Goal: Transaction & Acquisition: Purchase product/service

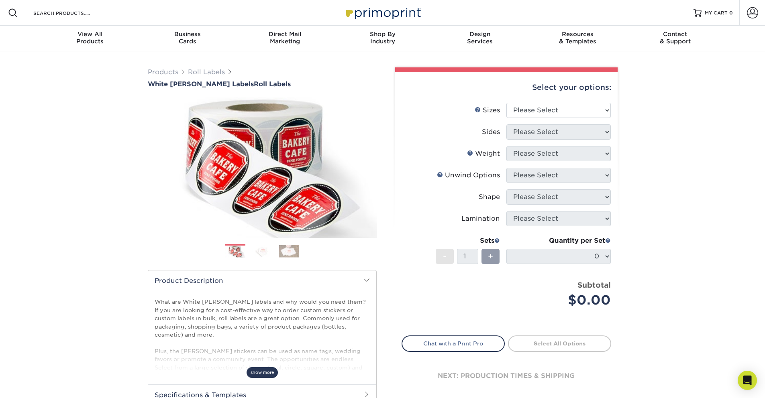
click at [263, 371] on span "show more" at bounding box center [261, 372] width 31 height 11
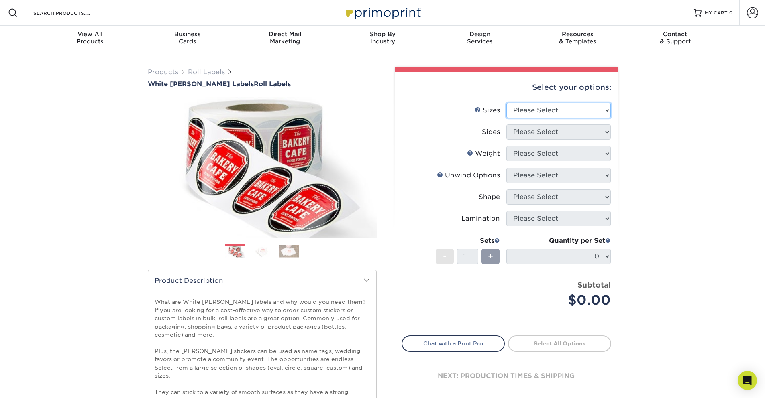
click at [538, 109] on select "Please Select 1" x 1" 1" x 2" 1" x 2.5" 1" x 3" 1.5" x 1.5" 1.5" x 2.5" 1.5" x …" at bounding box center [558, 110] width 104 height 15
click at [523, 114] on select "Please Select 1" x 1" 1" x 2" 1" x 2.5" 1" x 3" 1.5" x 1.5" 1.5" x 2.5" 1.5" x …" at bounding box center [558, 110] width 104 height 15
click at [552, 112] on select "Please Select 1" x 1" 1" x 2" 1" x 2.5" 1" x 3" 1.5" x 1.5" 1.5" x 2.5" 1.5" x …" at bounding box center [558, 110] width 104 height 15
select select "2.00x2.00"
click at [506, 103] on select "Please Select 1" x 1" 1" x 2" 1" x 2.5" 1" x 3" 1.5" x 1.5" 1.5" x 2.5" 1.5" x …" at bounding box center [558, 110] width 104 height 15
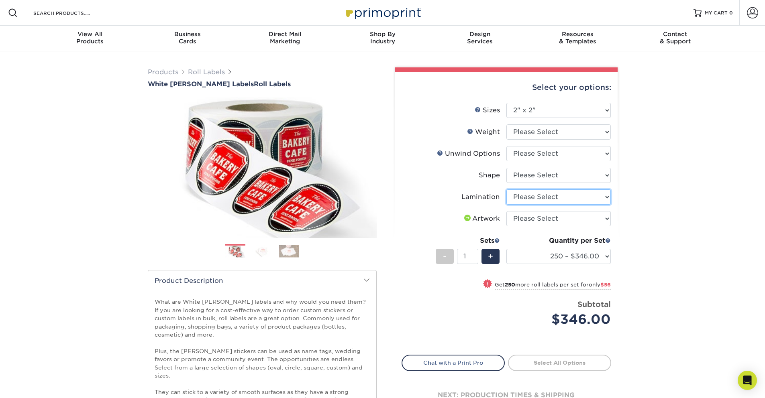
click at [539, 200] on select "Please Select No Lamination Silk" at bounding box center [558, 196] width 104 height 15
click at [545, 177] on select "Please Select Circle Square Custom" at bounding box center [558, 175] width 104 height 15
select select "6a4bfab9-463a-4bf8-bd79-c91922877206"
click at [506, 168] on select "Please Select Circle Square Custom" at bounding box center [558, 175] width 104 height 15
click at [543, 131] on select "Please Select WHBOPP" at bounding box center [558, 131] width 104 height 15
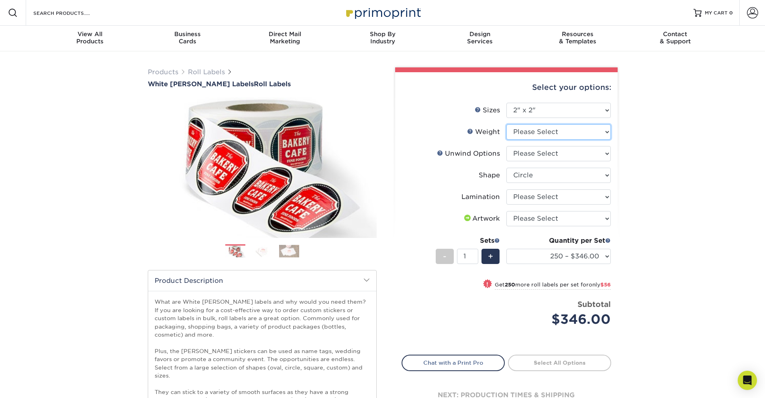
select select "WHBOPP"
click at [506, 124] on select "Please Select WHBOPP" at bounding box center [558, 131] width 104 height 15
select select "-1"
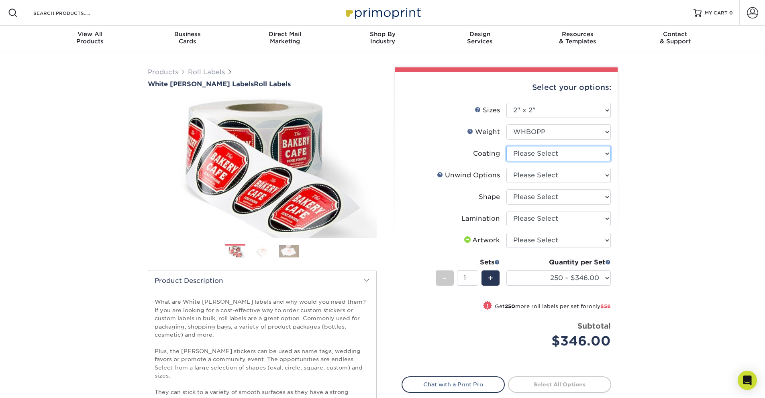
click at [535, 153] on select at bounding box center [558, 153] width 104 height 15
click at [506, 146] on select at bounding box center [558, 153] width 104 height 15
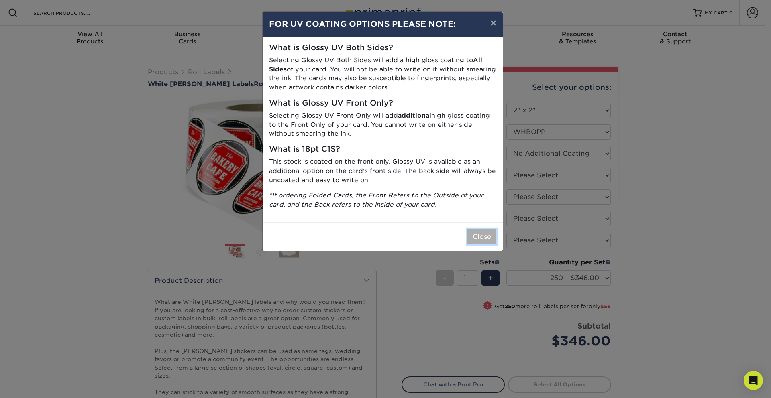
click at [471, 233] on button "Close" at bounding box center [481, 236] width 29 height 15
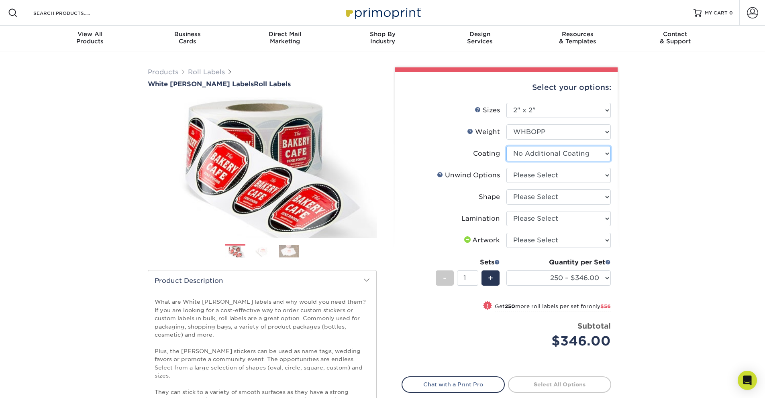
click at [528, 154] on select at bounding box center [558, 153] width 104 height 15
select select "-1"
click at [506, 146] on select at bounding box center [558, 153] width 104 height 15
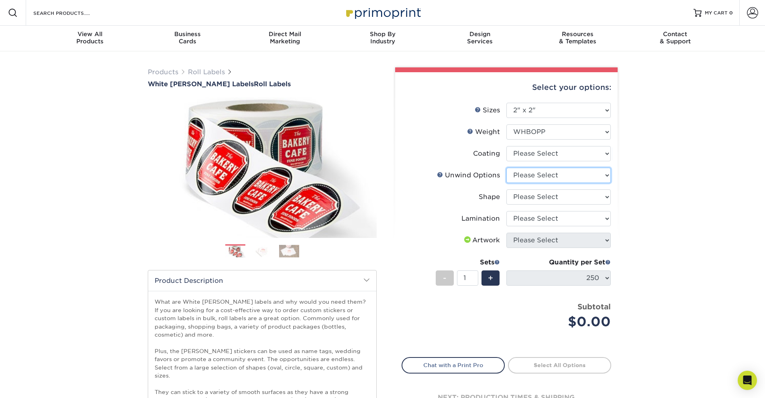
click at [523, 172] on select "Please Select Not Important Off Top (Direction #1) Off Bottom (Direction #2) Of…" at bounding box center [558, 175] width 104 height 15
select select "d16c2772-aac7-41d6-a124-047cd7375882"
click at [506, 168] on select "Please Select Not Important Off Top (Direction #1) Off Bottom (Direction #2) Of…" at bounding box center [558, 175] width 104 height 15
click at [536, 155] on select at bounding box center [558, 153] width 104 height 15
select select "3e7618de-abca-4bda-9f97-8b9129e913d8"
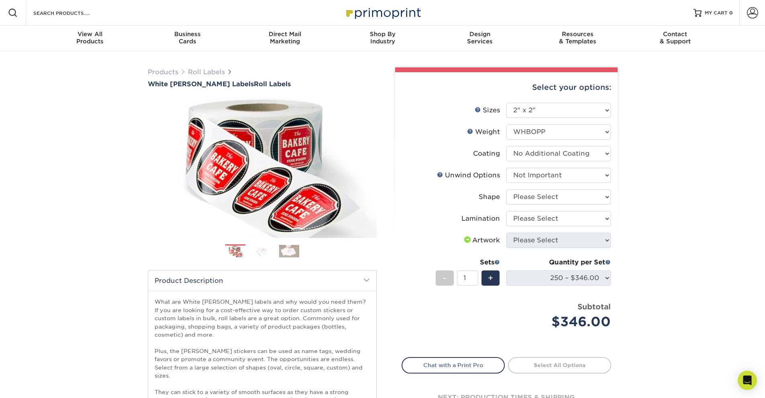
click at [506, 146] on select at bounding box center [558, 153] width 104 height 15
select select
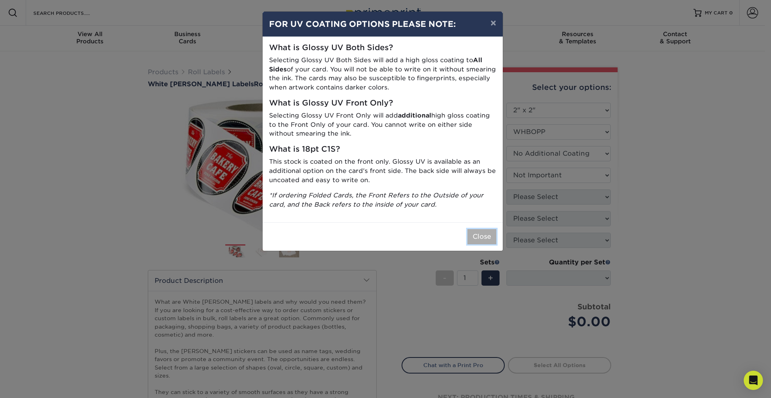
click at [482, 236] on button "Close" at bounding box center [481, 236] width 29 height 15
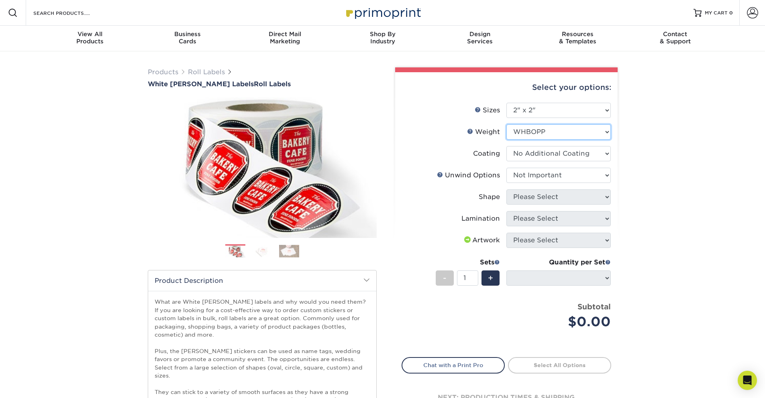
click at [562, 136] on select "Please Select WHBOPP" at bounding box center [558, 131] width 104 height 15
click at [506, 124] on select "Please Select WHBOPP" at bounding box center [558, 131] width 104 height 15
click at [463, 238] on span at bounding box center [467, 239] width 10 height 6
click at [549, 172] on select "Please Select Not Important Off Top (Direction #1) Off Bottom (Direction #2) Of…" at bounding box center [558, 175] width 104 height 15
click at [506, 168] on select "Please Select Not Important Off Top (Direction #1) Off Bottom (Direction #2) Of…" at bounding box center [558, 175] width 104 height 15
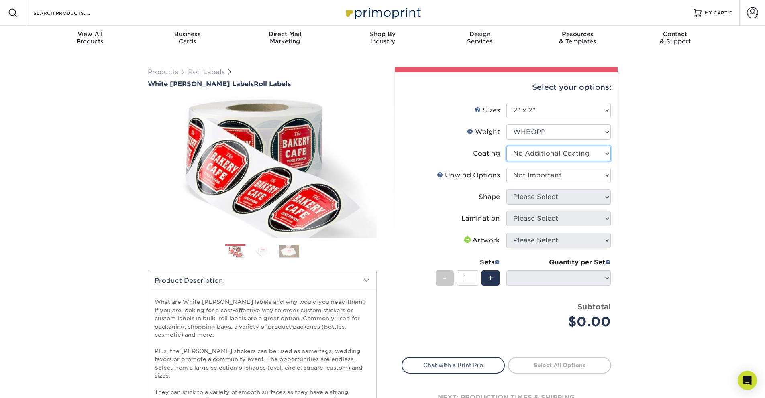
click at [554, 152] on select at bounding box center [558, 153] width 104 height 15
select select "-1"
click at [506, 146] on select at bounding box center [558, 153] width 104 height 15
select select
click at [560, 132] on select "Please Select WHBOPP" at bounding box center [558, 131] width 104 height 15
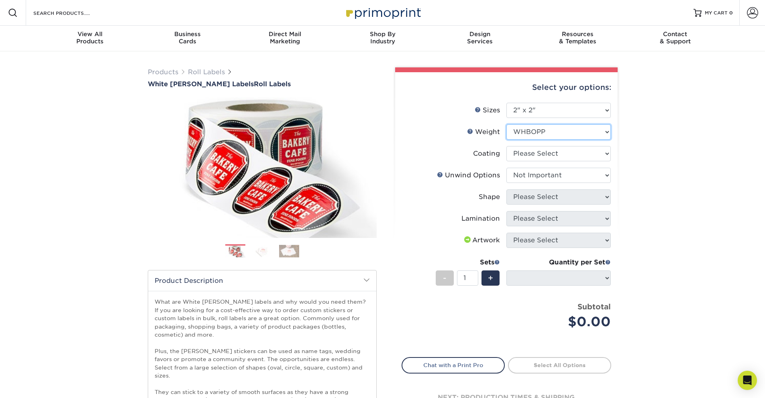
click at [506, 124] on select "Please Select WHBOPP" at bounding box center [558, 131] width 104 height 15
click at [471, 132] on link "Weight Help" at bounding box center [470, 131] width 6 height 6
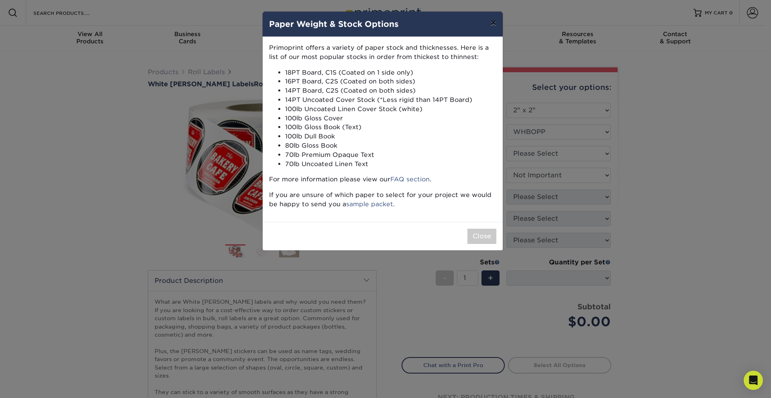
click at [492, 25] on button "×" at bounding box center [493, 23] width 18 height 22
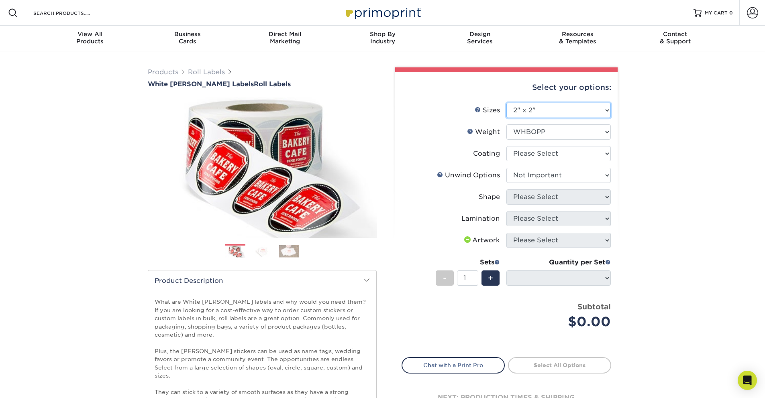
click at [531, 112] on select "Please Select 1" x 1" 1" x 2" 1" x 2.5" 1" x 3" 1.5" x 1.5" 1.5" x 2.5" 1.5" x …" at bounding box center [558, 110] width 104 height 15
click at [506, 103] on select "Please Select 1" x 1" 1" x 2" 1" x 2.5" 1" x 3" 1.5" x 1.5" 1.5" x 2.5" 1.5" x …" at bounding box center [558, 110] width 104 height 15
click at [574, 108] on select "Please Select 1" x 1" 1" x 2" 1" x 2.5" 1" x 3" 1.5" x 1.5" 1.5" x 2.5" 1.5" x …" at bounding box center [558, 110] width 104 height 15
select select "-1"
click at [506, 103] on select "Please Select 1" x 1" 1" x 2" 1" x 2.5" 1" x 3" 1.5" x 1.5" 1.5" x 2.5" 1.5" x …" at bounding box center [558, 110] width 104 height 15
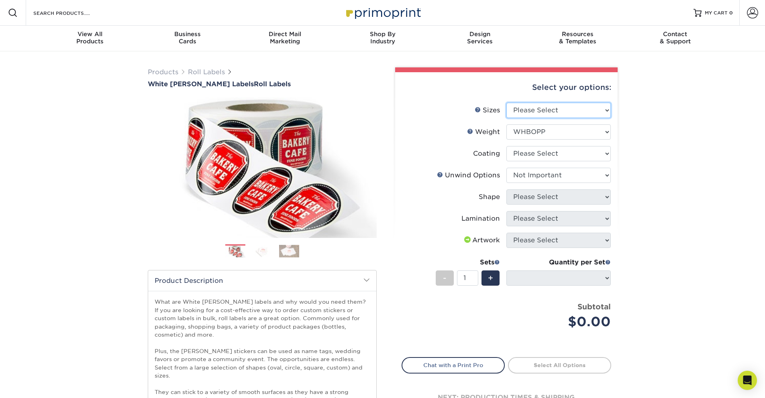
select select "-1"
select select
